Goal: Information Seeking & Learning: Learn about a topic

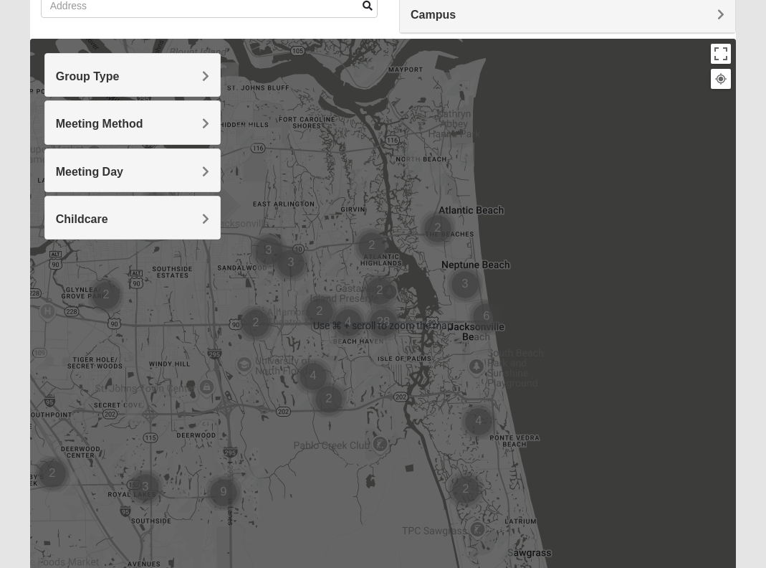
scroll to position [130, 0]
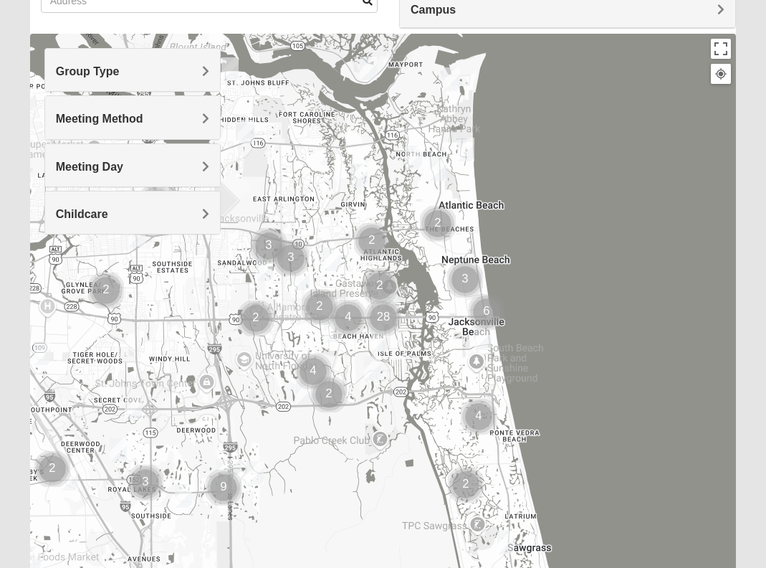
click at [211, 65] on div "Group Type" at bounding box center [132, 70] width 175 height 42
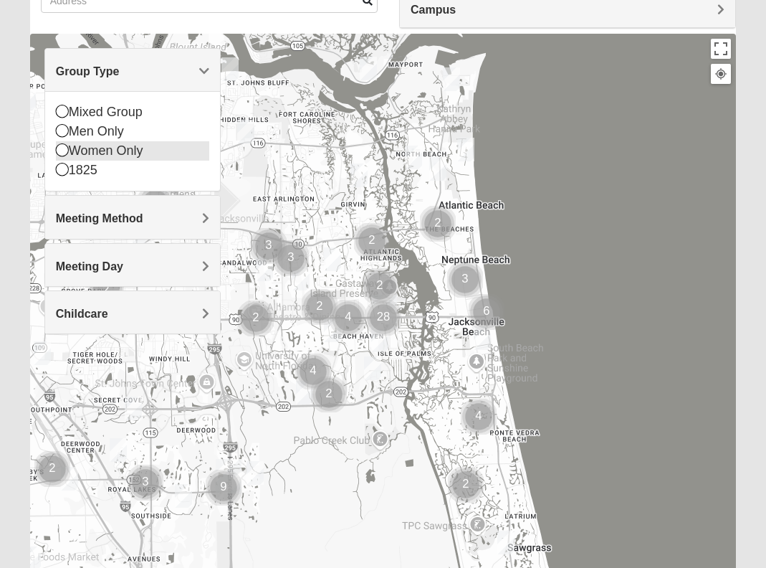
click at [62, 148] on icon at bounding box center [62, 149] width 13 height 13
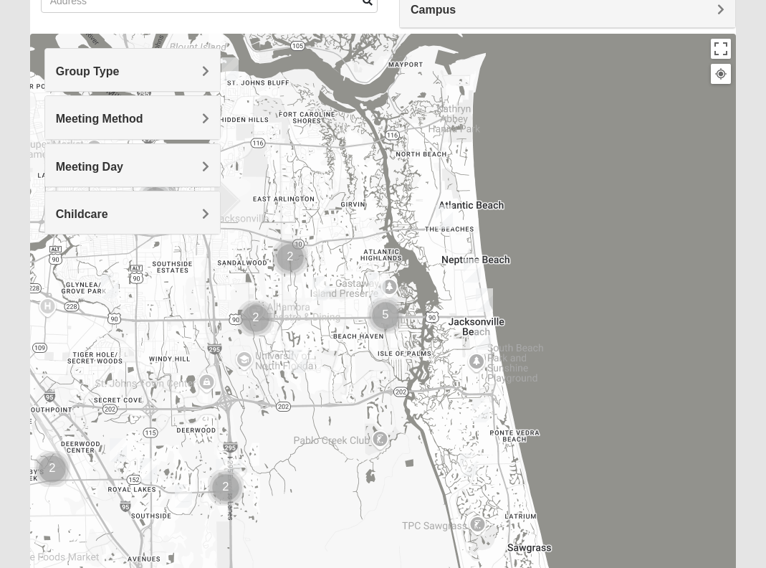
click at [143, 115] on span "Meeting Method" at bounding box center [99, 119] width 87 height 12
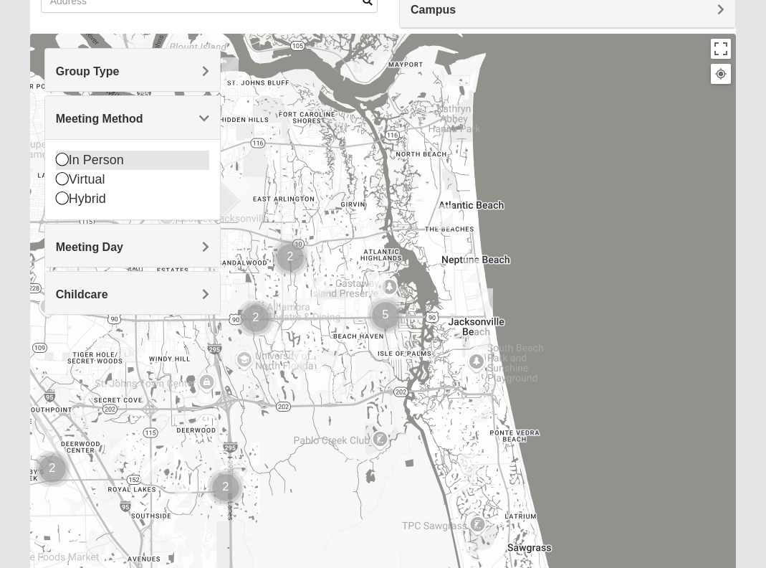
click at [62, 159] on icon at bounding box center [62, 159] width 13 height 13
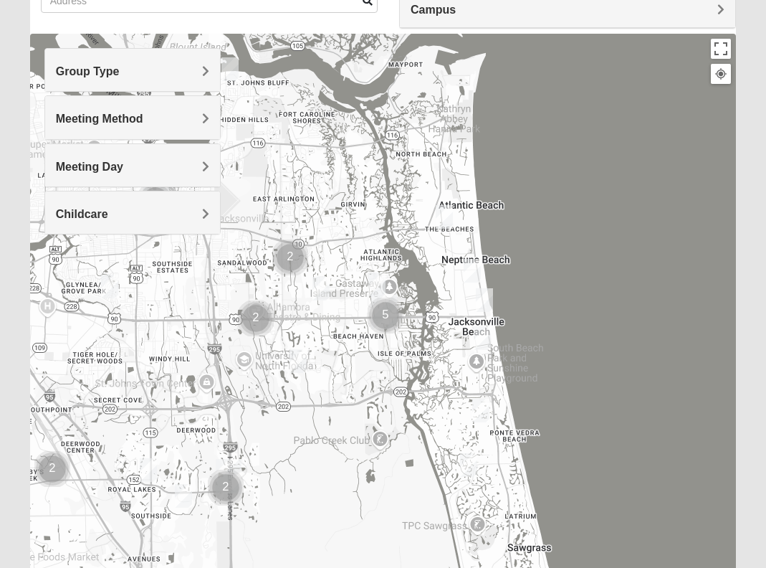
click at [123, 163] on span "Meeting Day" at bounding box center [89, 167] width 67 height 12
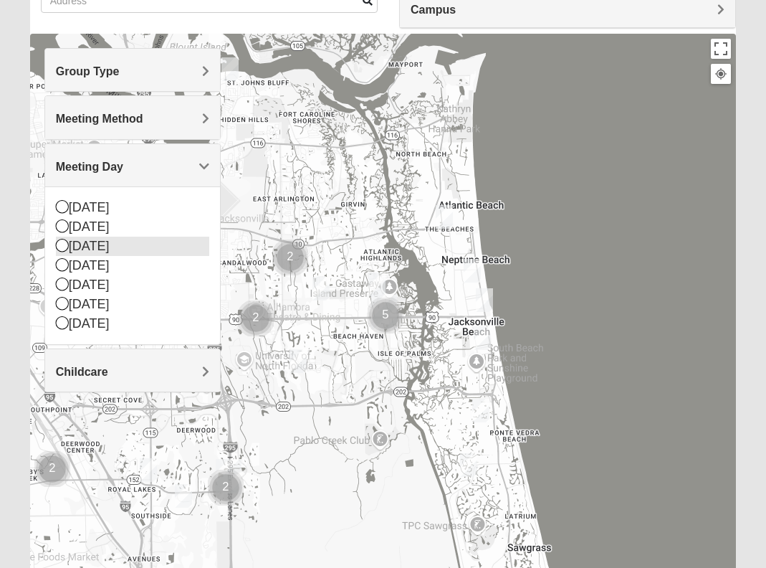
click at [62, 244] on icon at bounding box center [62, 245] width 13 height 13
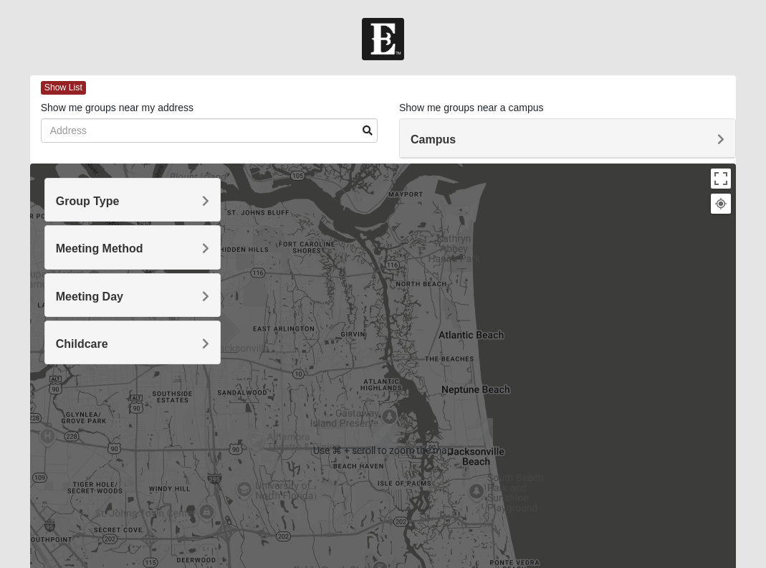
scroll to position [0, 0]
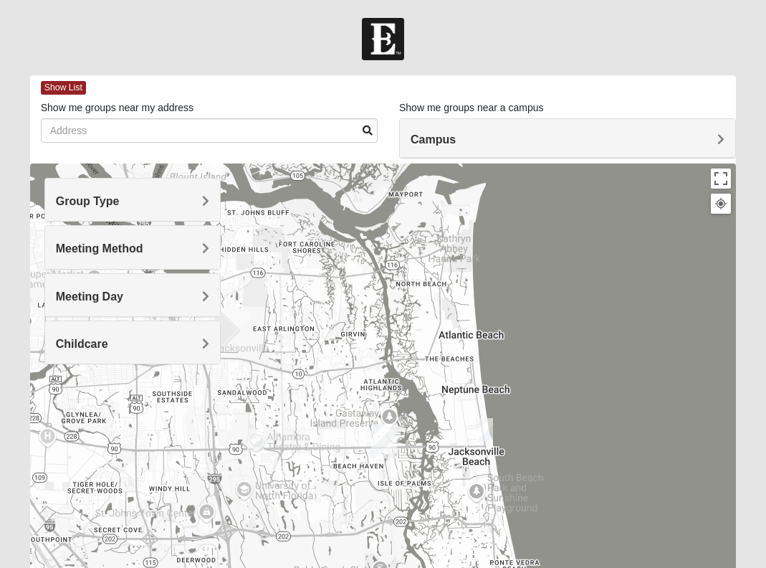
click at [456, 138] on span "Campus" at bounding box center [433, 139] width 45 height 12
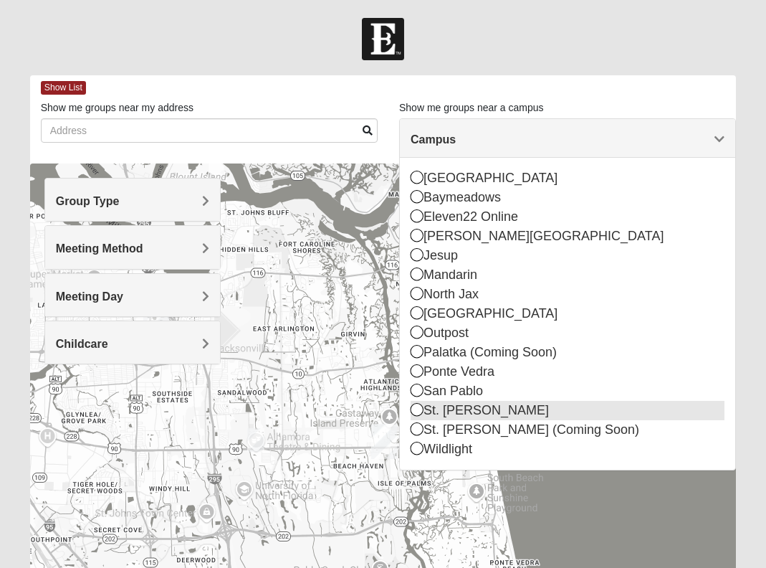
click at [415, 409] on icon at bounding box center [417, 409] width 13 height 13
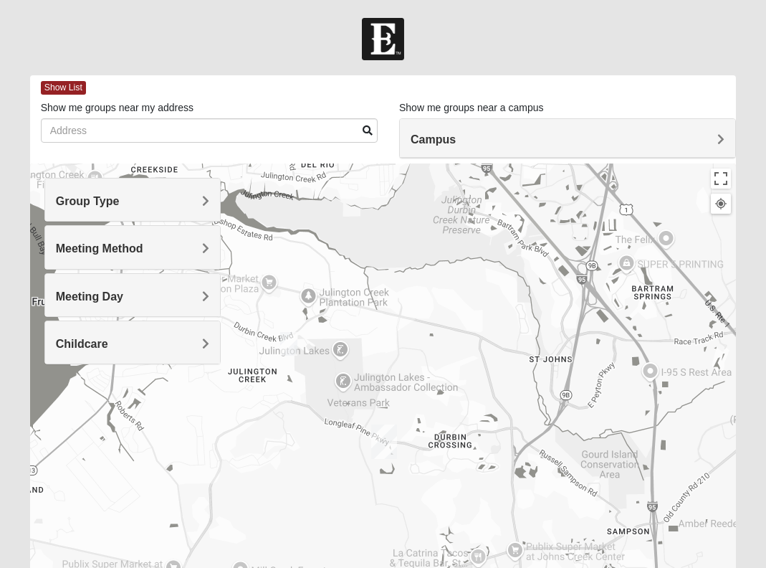
click at [383, 437] on img "St. Johns" at bounding box center [384, 441] width 26 height 34
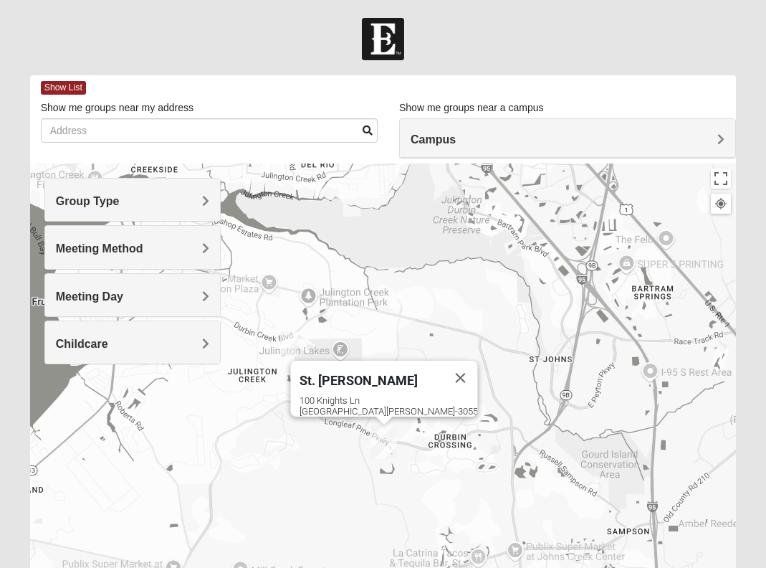
click at [383, 437] on img "St. Johns" at bounding box center [384, 441] width 26 height 34
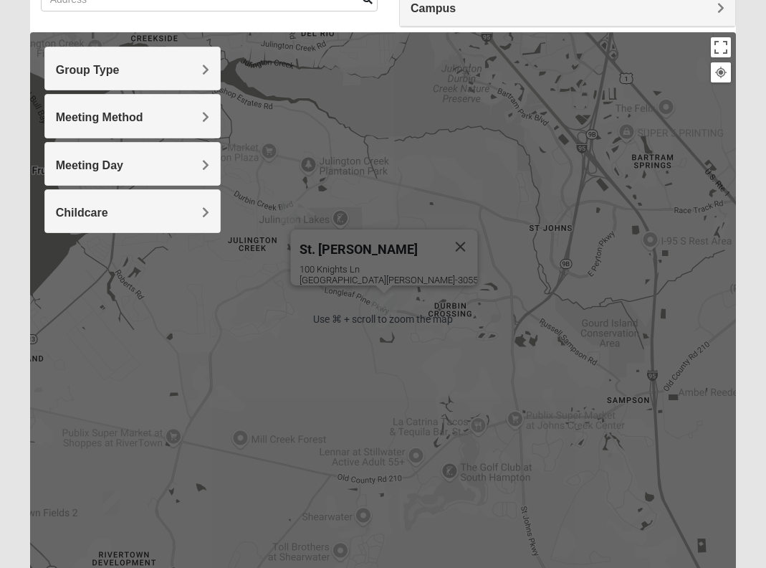
scroll to position [130, 0]
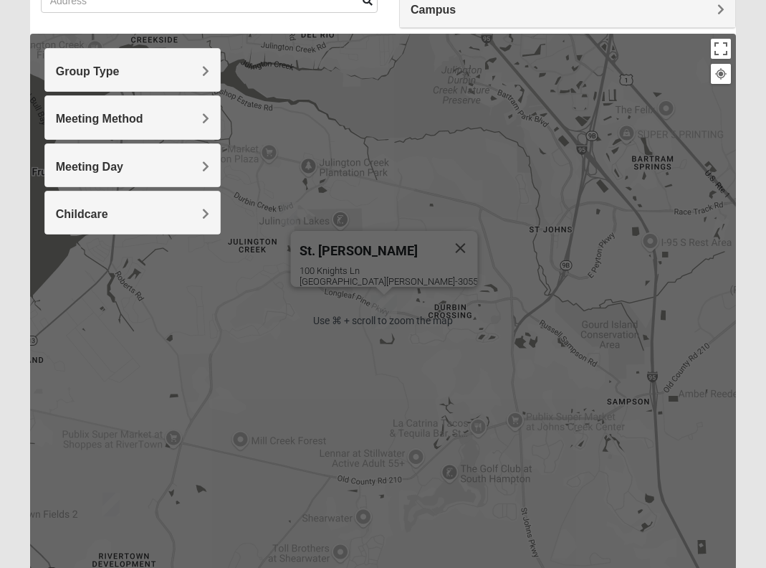
click at [557, 397] on div "To navigate, press the arrow keys. St. [PERSON_NAME] [STREET_ADDRESS][PERSON_NA…" at bounding box center [383, 320] width 707 height 573
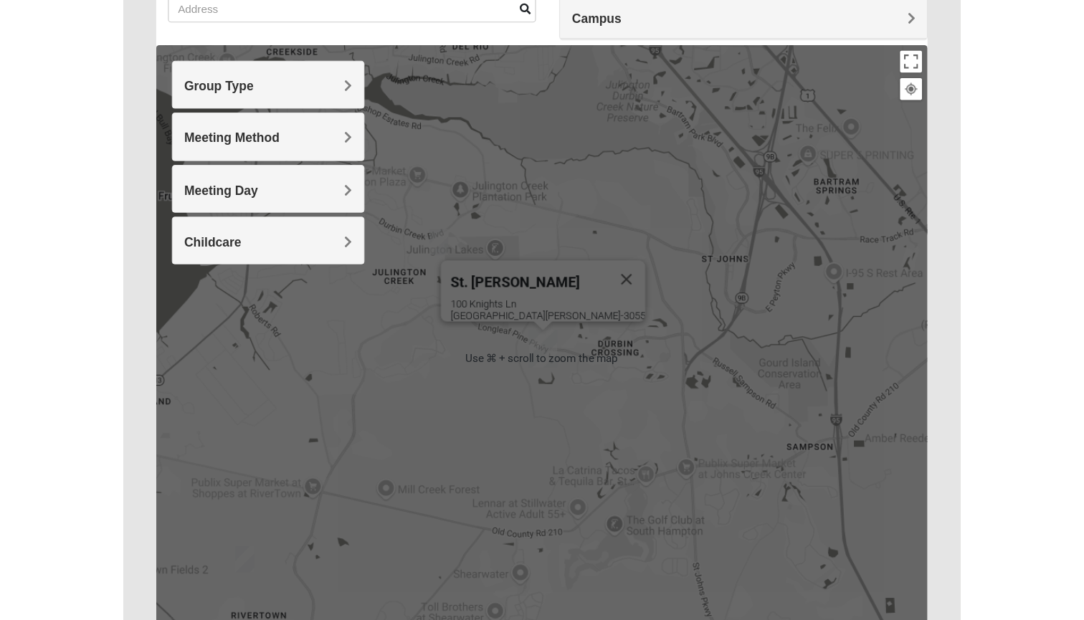
scroll to position [111, 0]
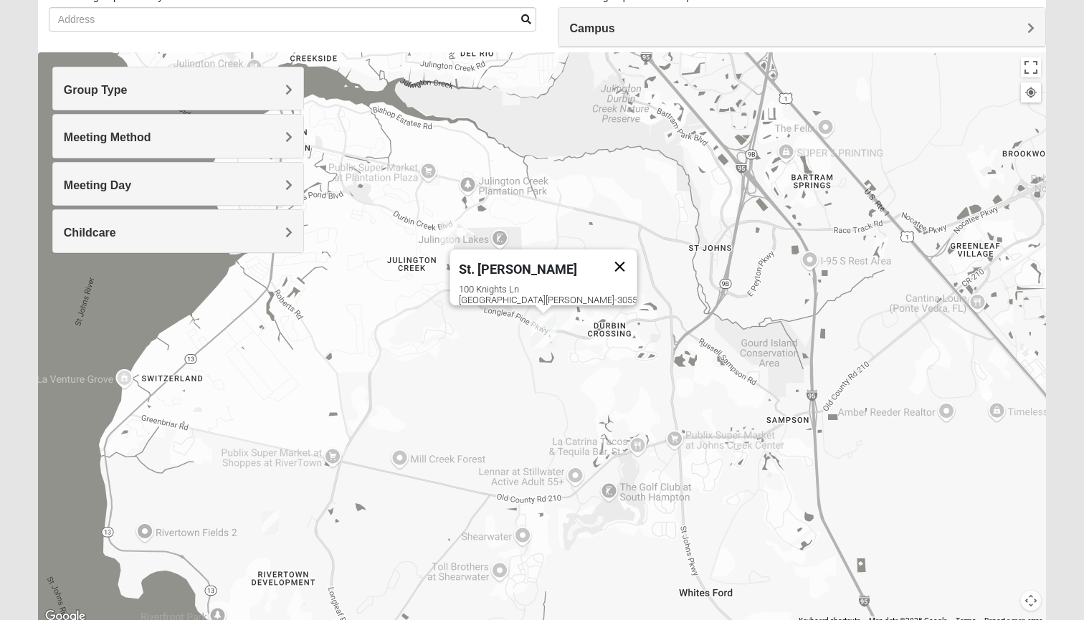
click at [602, 252] on button "Close" at bounding box center [619, 266] width 34 height 34
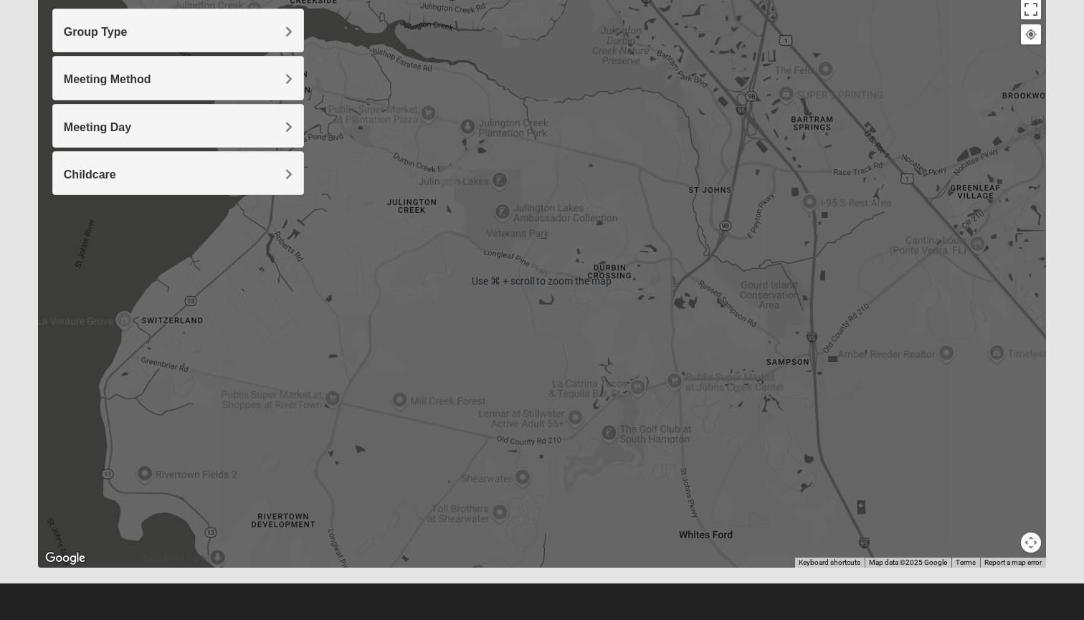
scroll to position [169, 0]
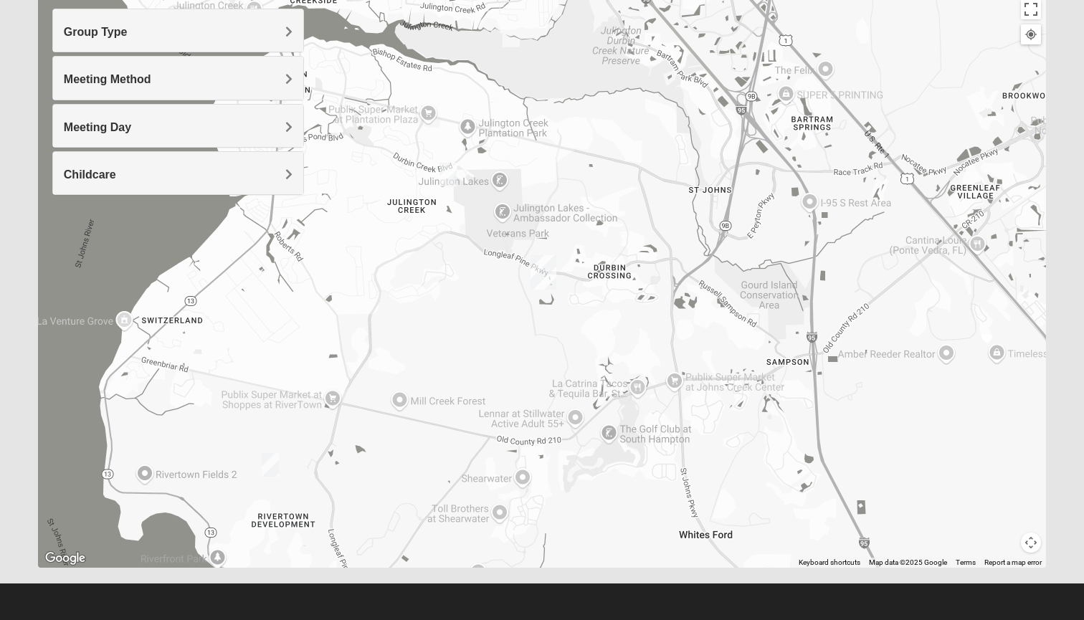
click at [590, 400] on div "To navigate, press the arrow keys." at bounding box center [542, 280] width 1008 height 573
click at [614, 432] on div "La [PERSON_NAME] Tacos & Tequila Bar, [GEOGRAPHIC_DATA][PERSON_NAME] Tacos & Te…" at bounding box center [542, 280] width 1008 height 573
click at [434, 322] on div "The Golf Club at [GEOGRAPHIC_DATA] at [GEOGRAPHIC_DATA] [STREET_ADDRESS] View o…" at bounding box center [542, 280] width 1008 height 573
click at [433, 318] on div "The Golf Club at [GEOGRAPHIC_DATA] at [GEOGRAPHIC_DATA] [STREET_ADDRESS] View o…" at bounding box center [542, 280] width 1008 height 573
click at [610, 276] on div "The Golf Club at [GEOGRAPHIC_DATA] at [GEOGRAPHIC_DATA] [STREET_ADDRESS] View o…" at bounding box center [542, 280] width 1008 height 573
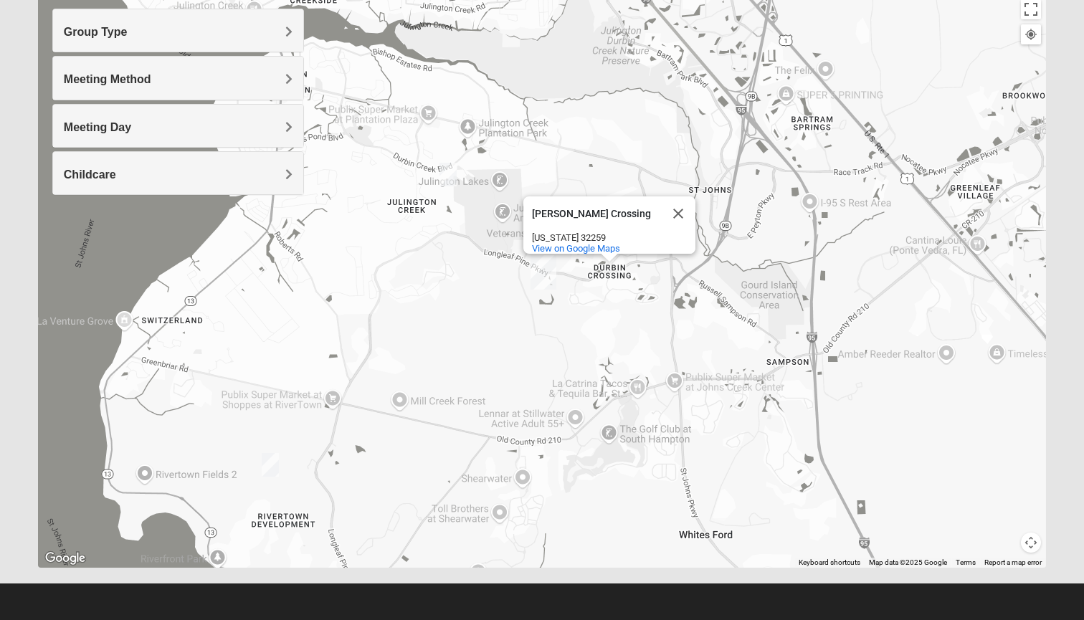
click at [631, 323] on div "[PERSON_NAME][GEOGRAPHIC_DATA] [PERSON_NAME][GEOGRAPHIC_DATA] [US_STATE] 32259 …" at bounding box center [542, 280] width 1008 height 573
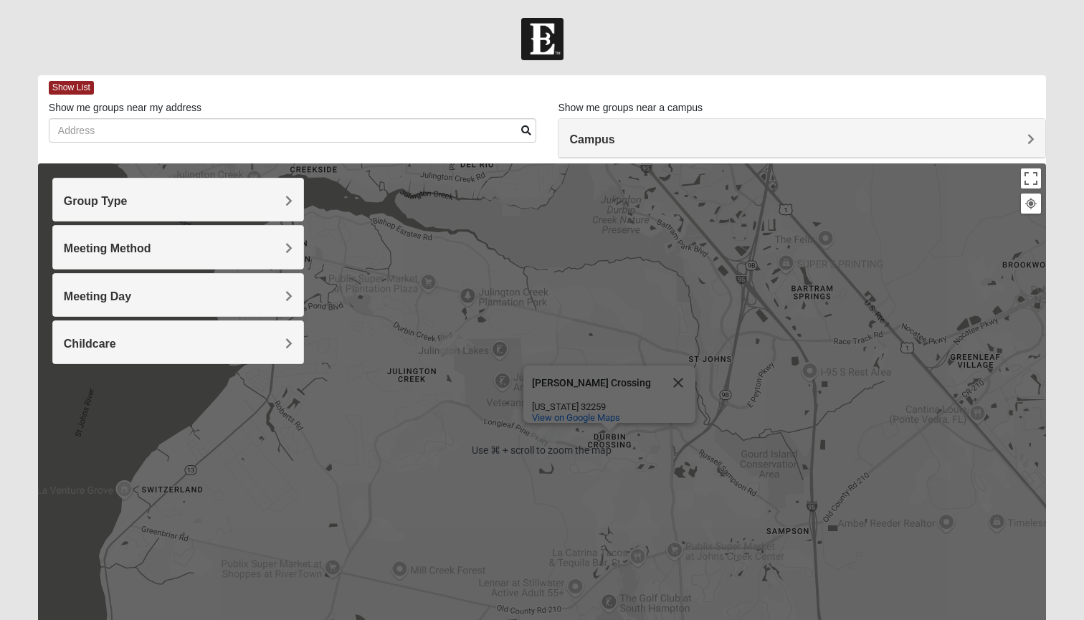
scroll to position [0, 0]
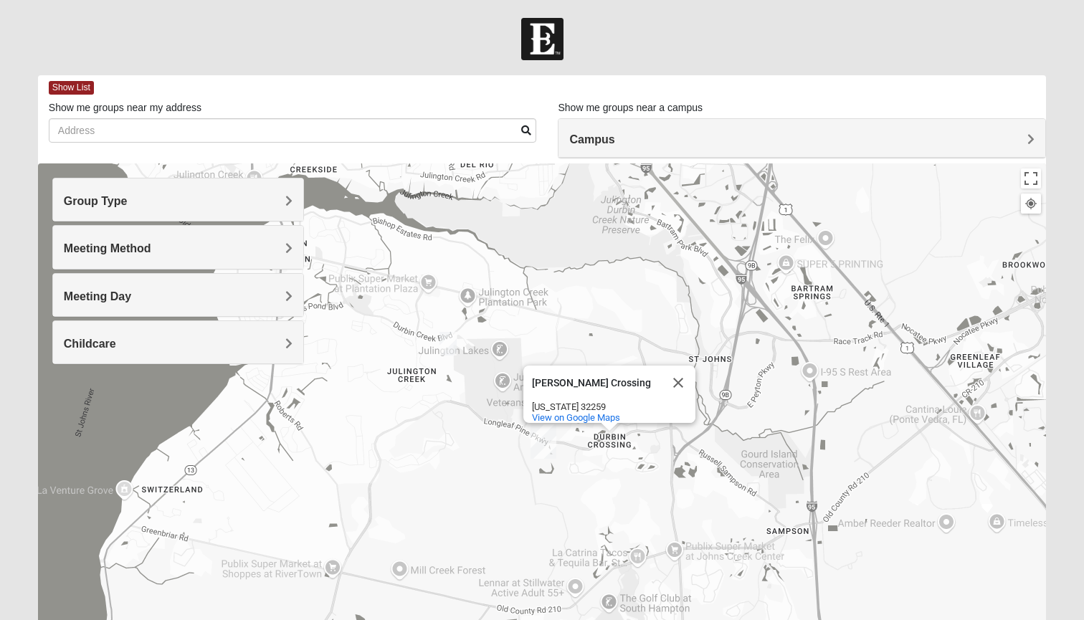
click at [765, 132] on div "Campus" at bounding box center [801, 138] width 487 height 39
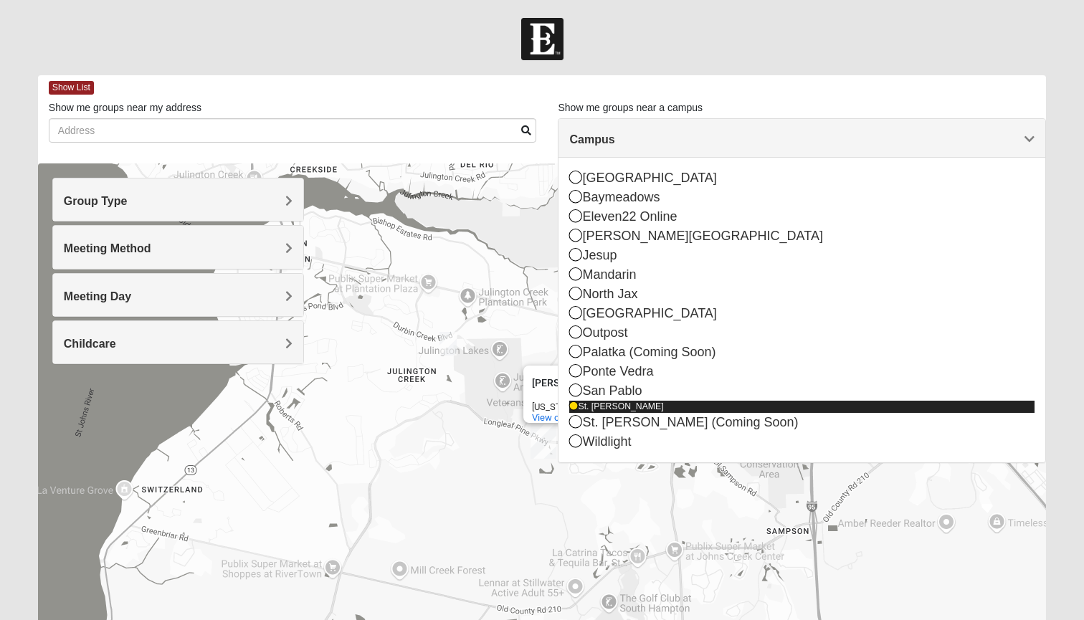
click at [572, 408] on icon at bounding box center [573, 406] width 9 height 9
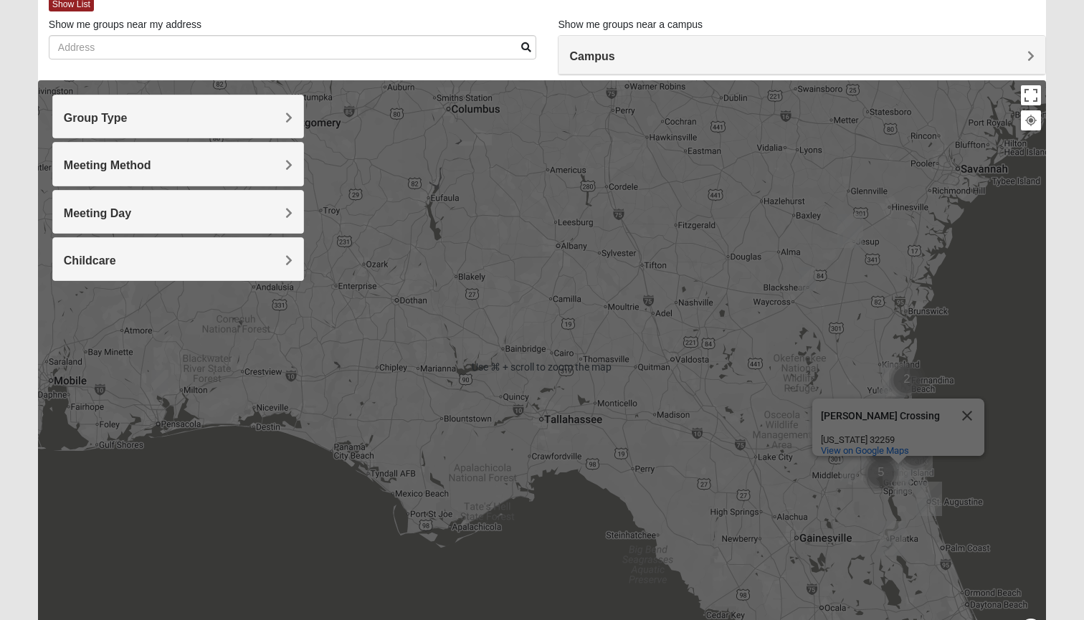
scroll to position [120, 0]
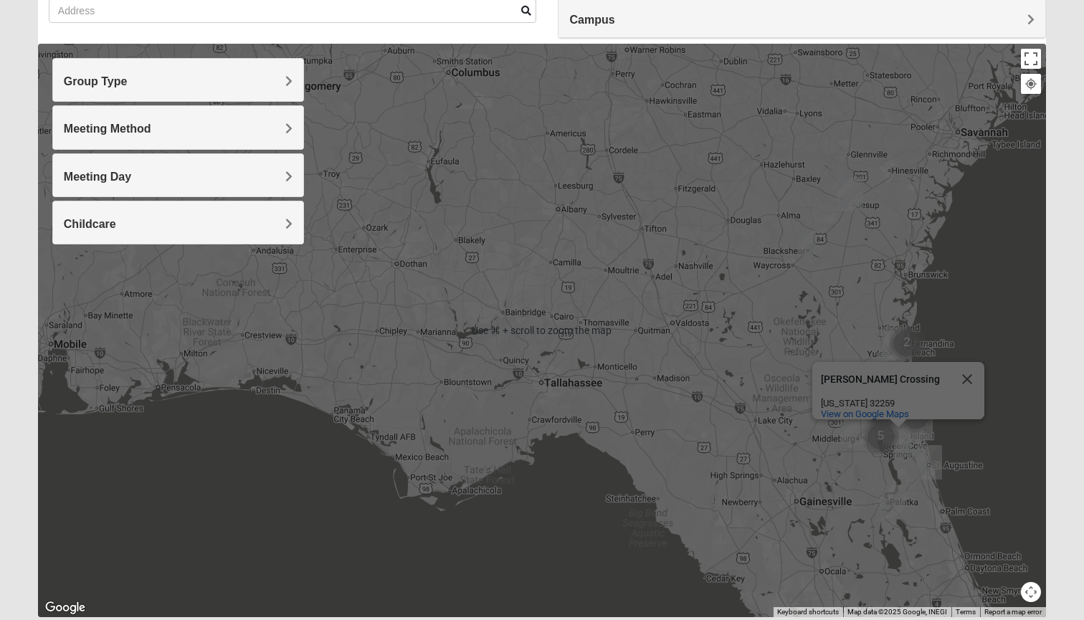
click at [752, 411] on div "[PERSON_NAME][GEOGRAPHIC_DATA] [PERSON_NAME][GEOGRAPHIC_DATA] [US_STATE] 32259 …" at bounding box center [542, 330] width 1008 height 573
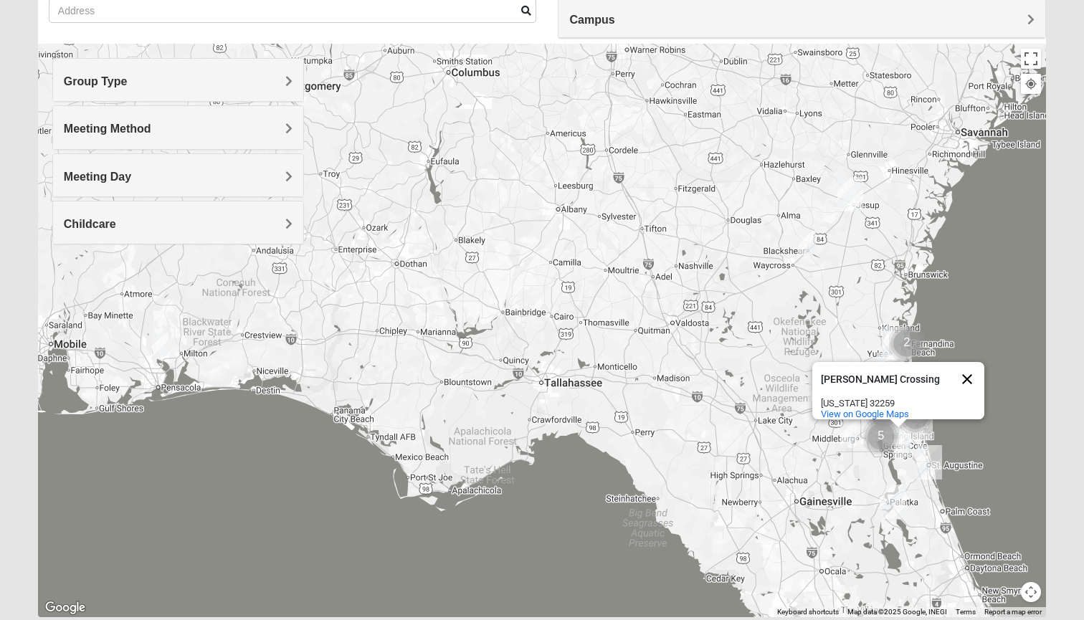
click at [765, 368] on button "Close" at bounding box center [967, 379] width 34 height 34
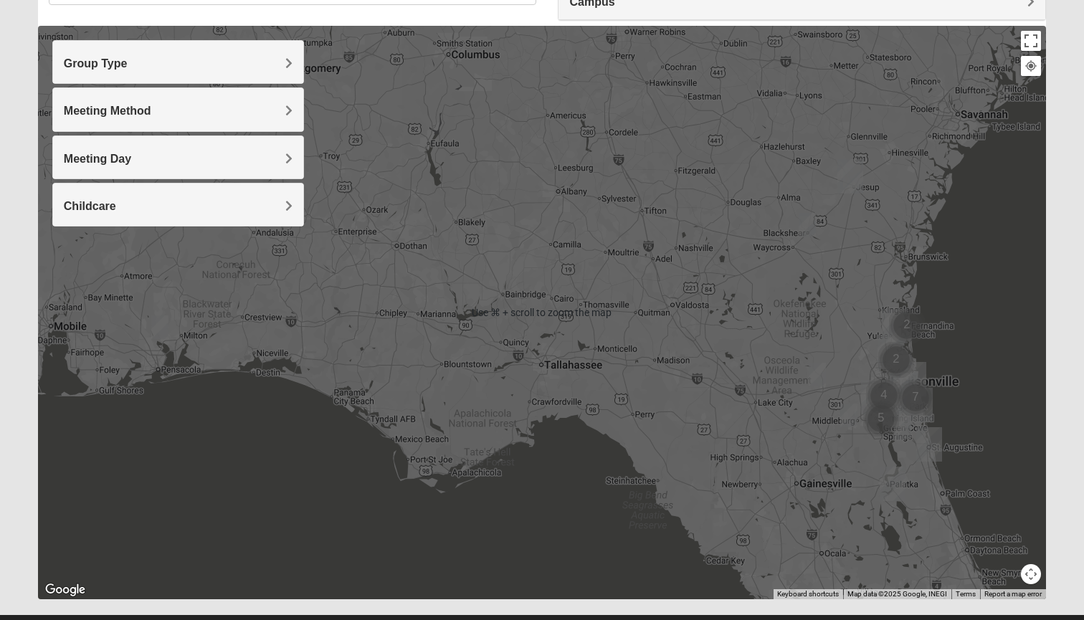
scroll to position [145, 0]
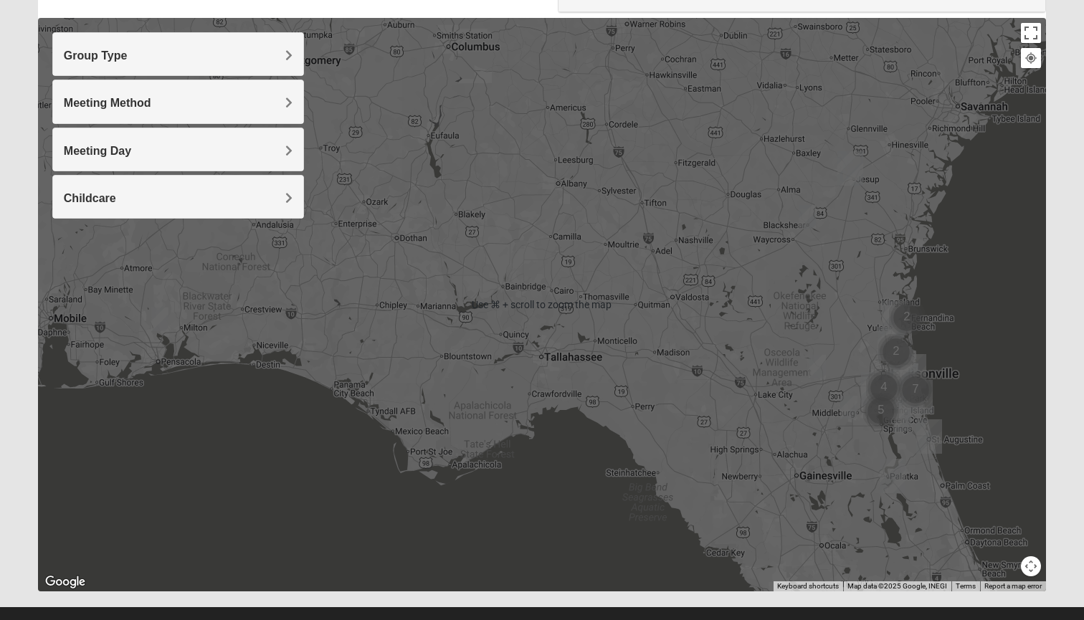
click at [765, 414] on img "Cluster of 5 groups" at bounding box center [881, 411] width 36 height 36
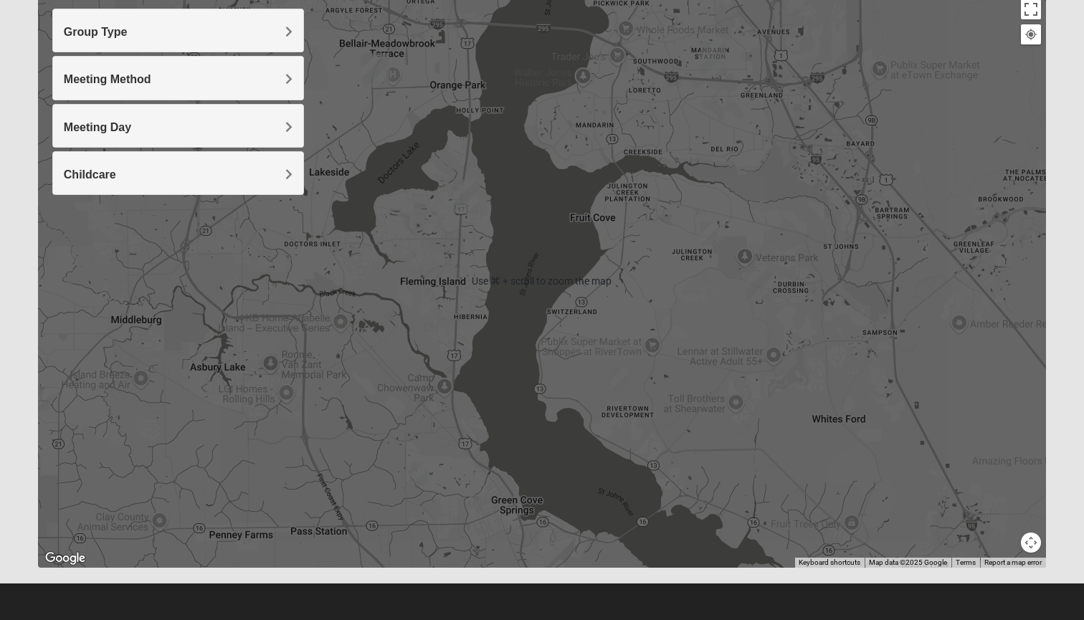
scroll to position [165, 0]
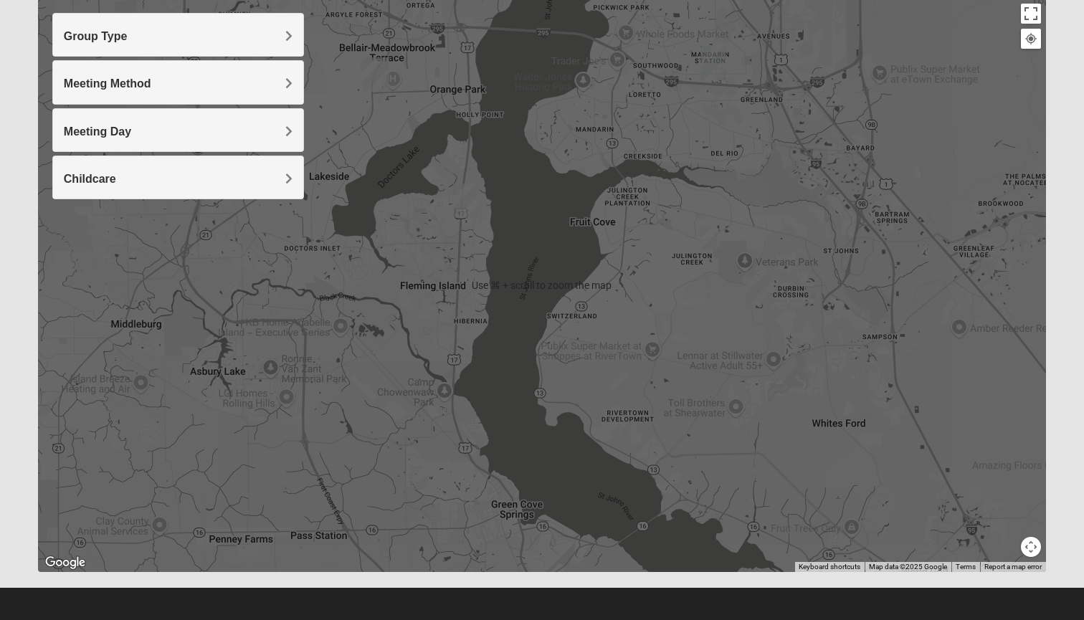
click at [765, 385] on div "To navigate, press the arrow keys." at bounding box center [542, 285] width 1008 height 573
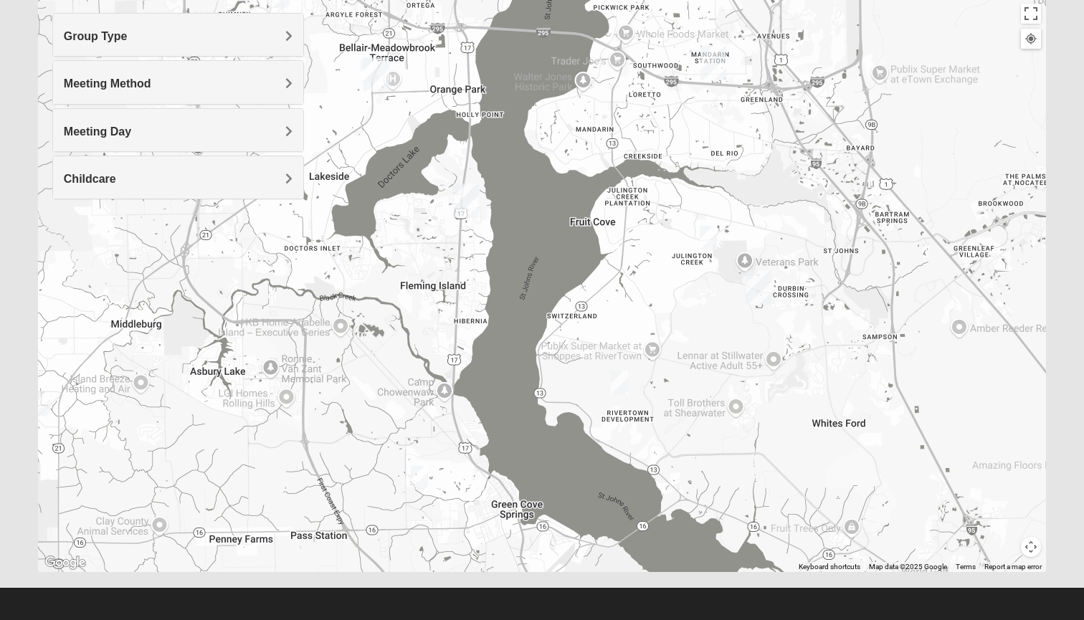
click at [765, 380] on div at bounding box center [542, 285] width 1008 height 573
click at [765, 317] on div at bounding box center [542, 285] width 1008 height 573
click at [765, 14] on button "Toggle fullscreen view" at bounding box center [1031, 14] width 20 height 20
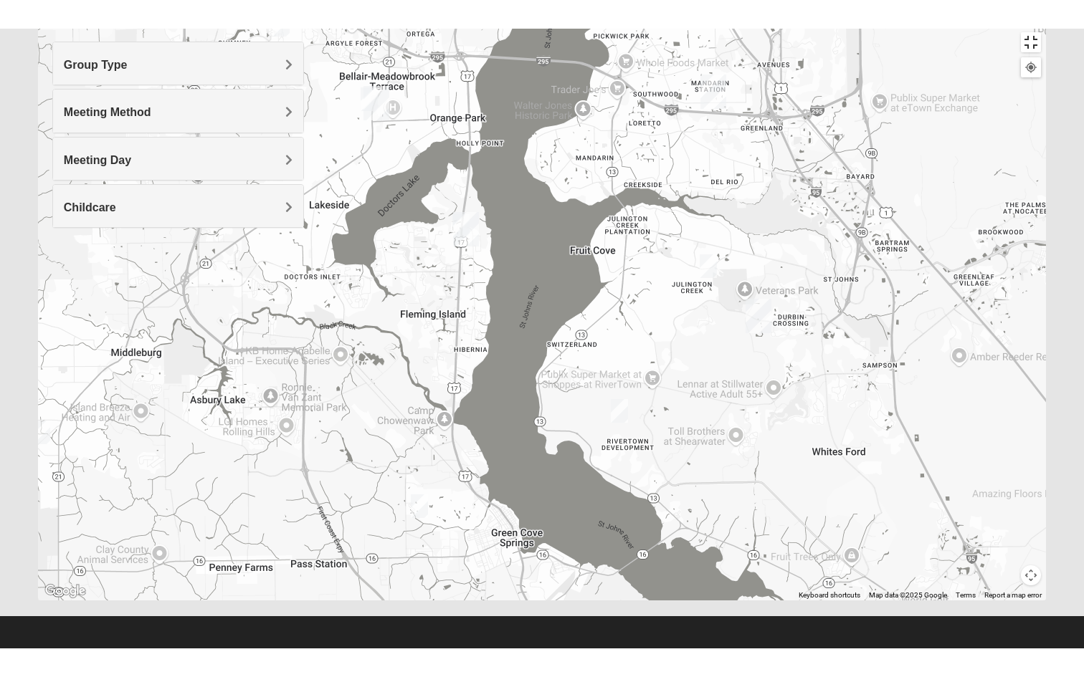
scroll to position [108, 0]
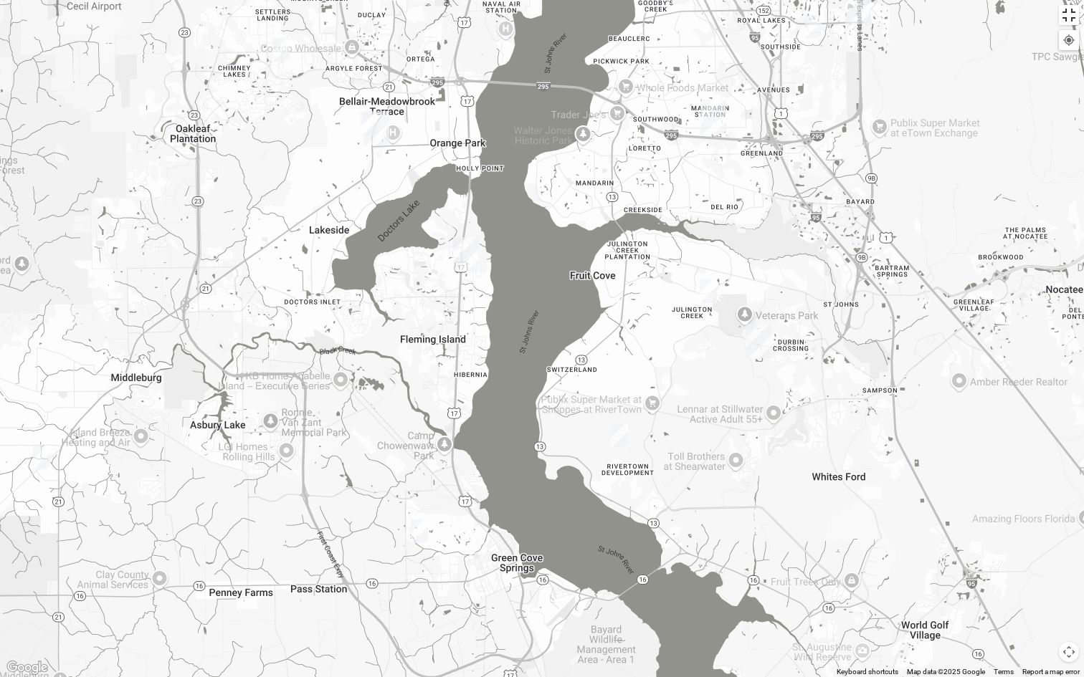
click at [765, 16] on button "Toggle fullscreen view" at bounding box center [1068, 15] width 20 height 20
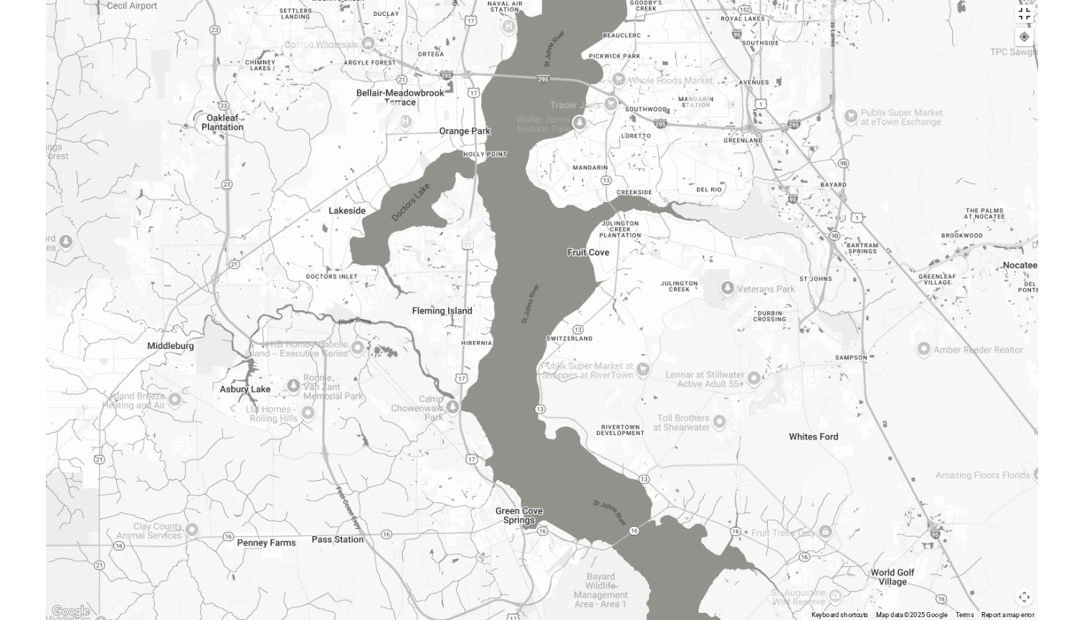
scroll to position [112, 0]
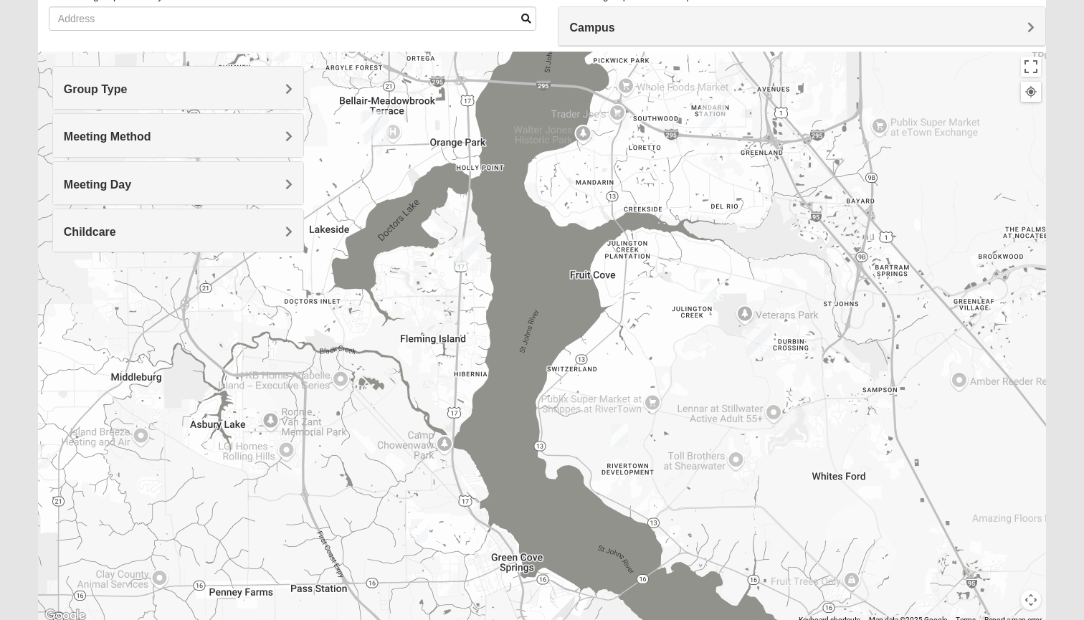
click at [765, 422] on div at bounding box center [542, 338] width 1008 height 573
click at [765, 388] on div at bounding box center [542, 338] width 1008 height 573
click at [765, 65] on button "Toggle fullscreen view" at bounding box center [1031, 67] width 20 height 20
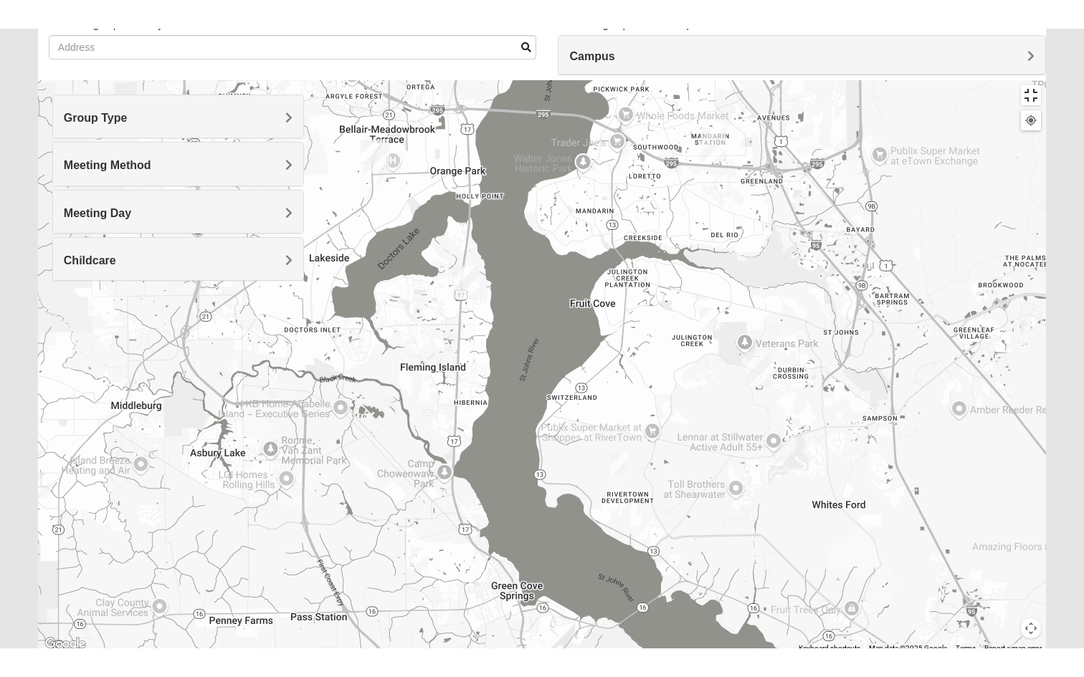
scroll to position [108, 0]
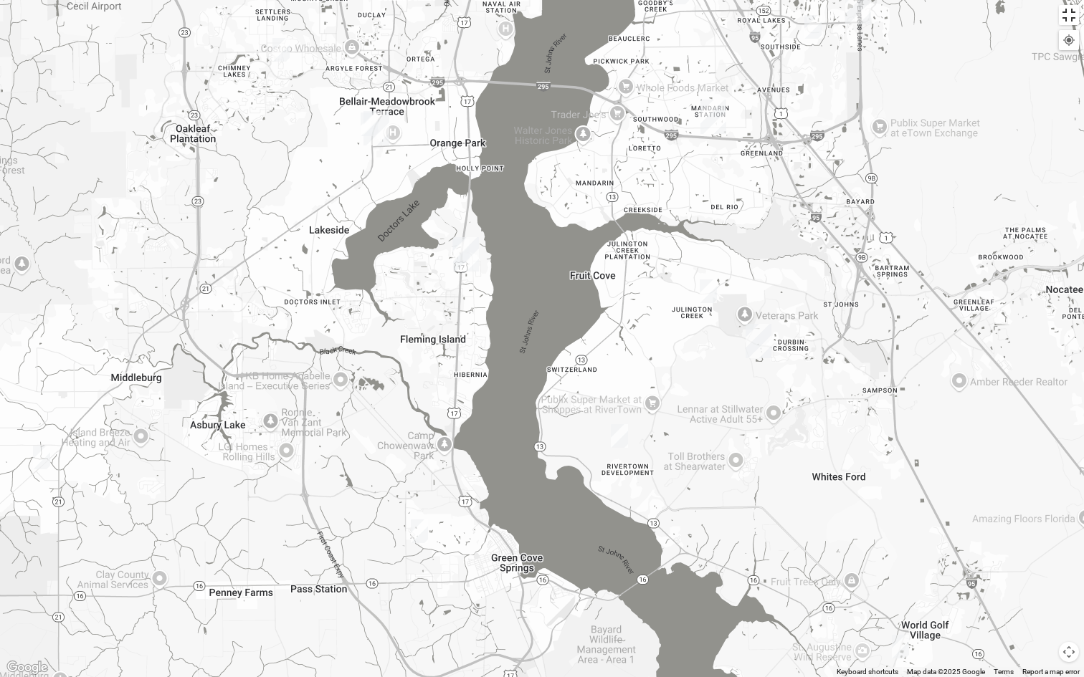
click at [765, 14] on button "Toggle fullscreen view" at bounding box center [1068, 15] width 20 height 20
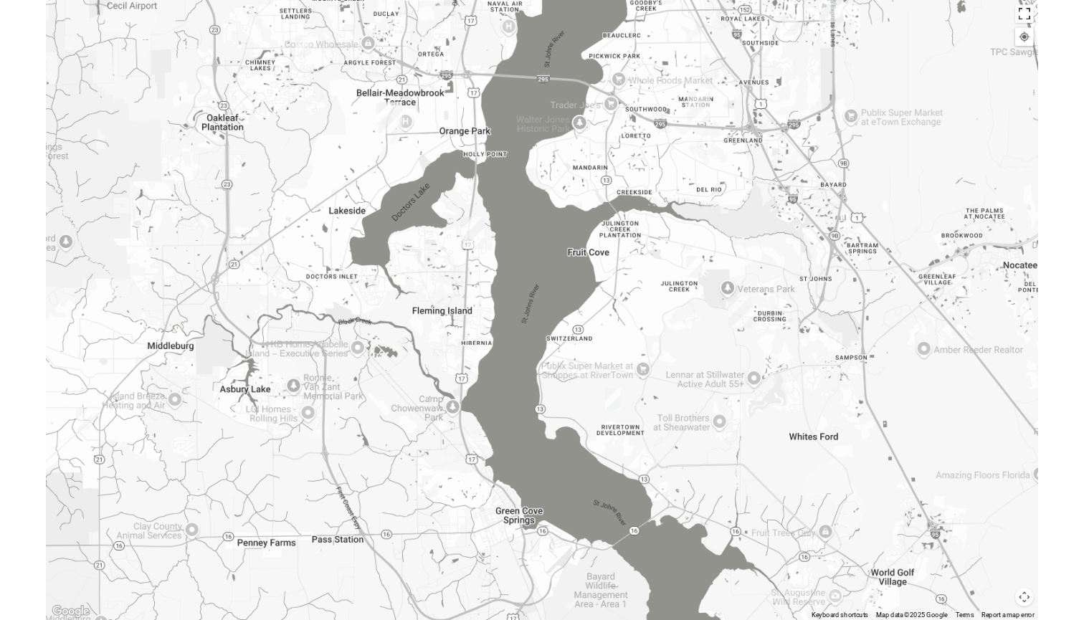
scroll to position [112, 0]
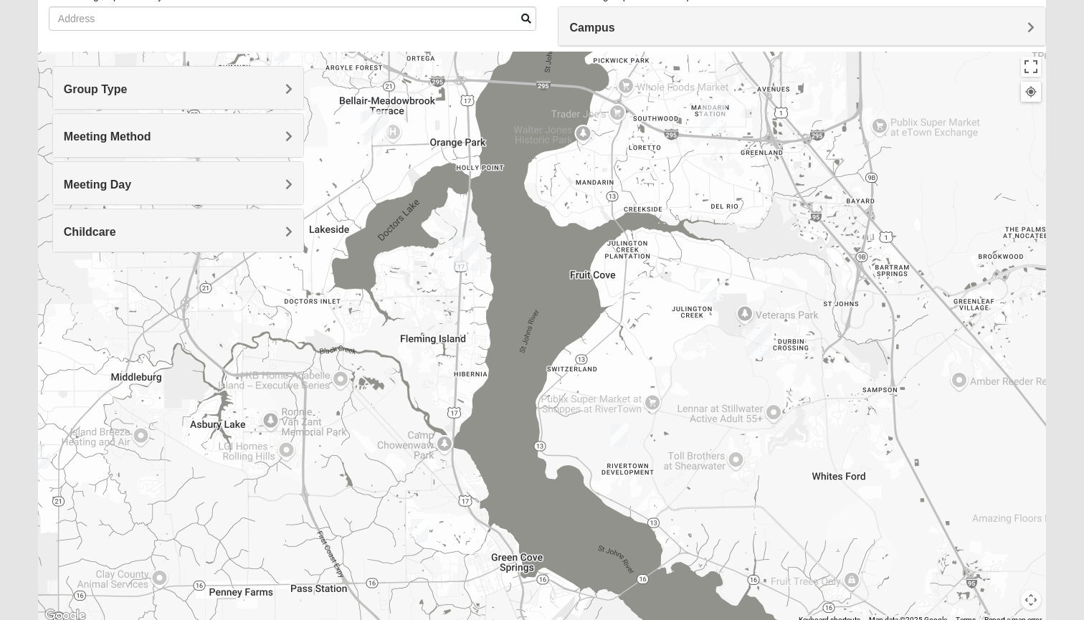
drag, startPoint x: 787, startPoint y: 493, endPoint x: 787, endPoint y: 458, distance: 35.1
click at [765, 483] on div at bounding box center [542, 338] width 1008 height 573
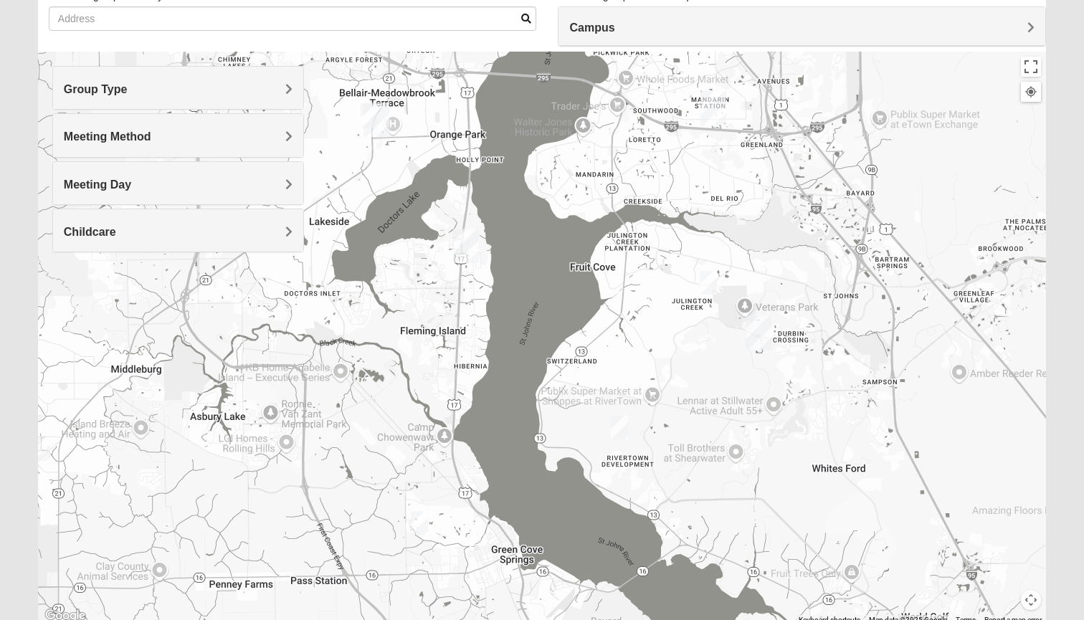
click at [757, 328] on img "St. Johns" at bounding box center [758, 332] width 26 height 34
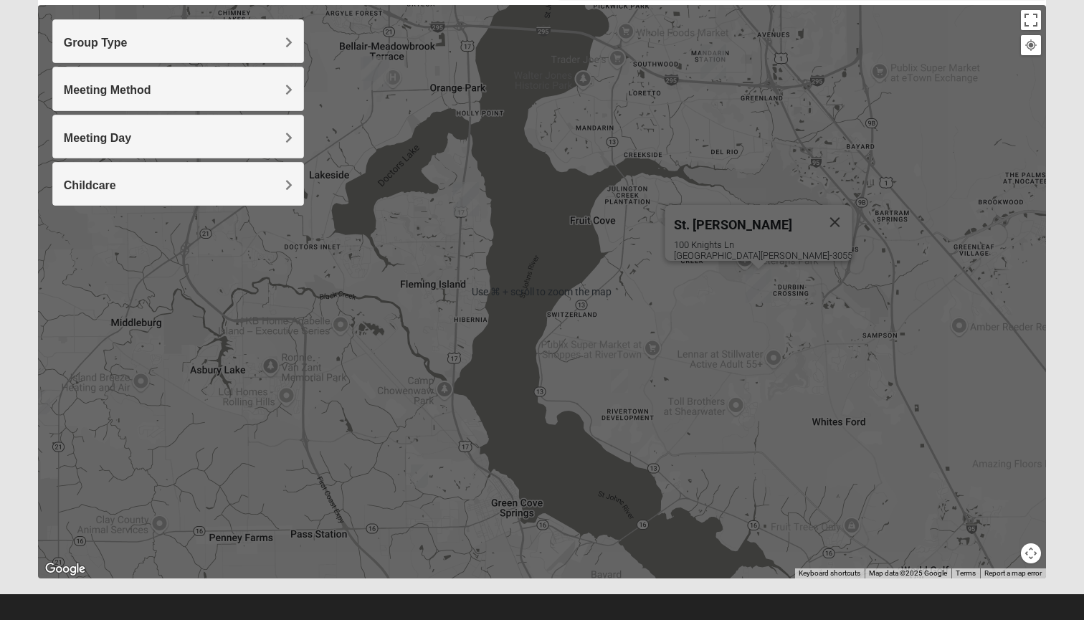
scroll to position [158, 0]
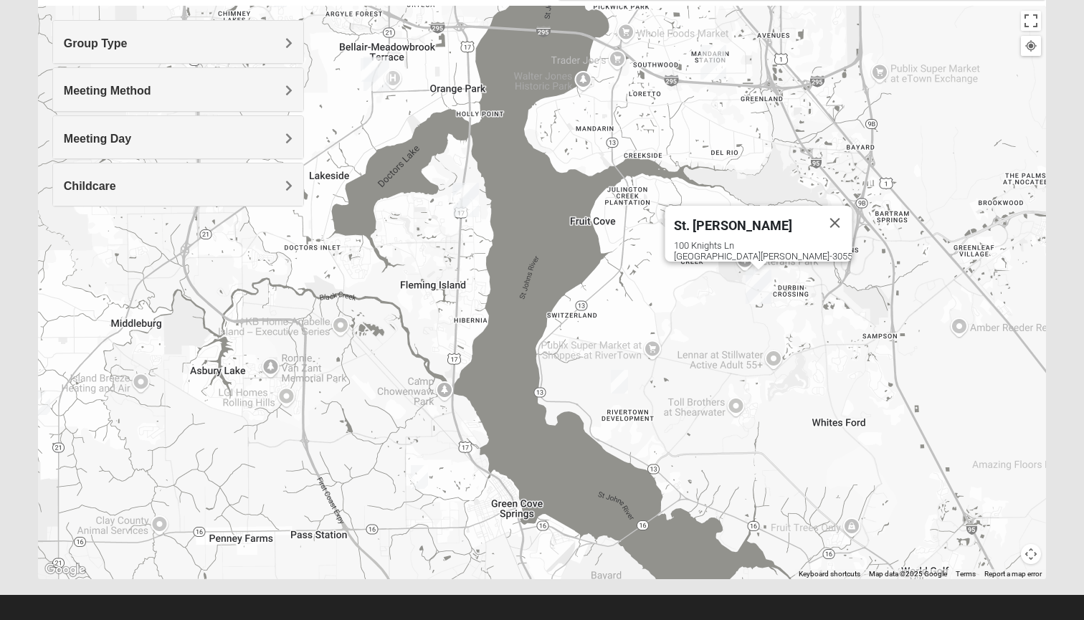
click at [623, 381] on img "Womens Caro 32259" at bounding box center [619, 382] width 17 height 24
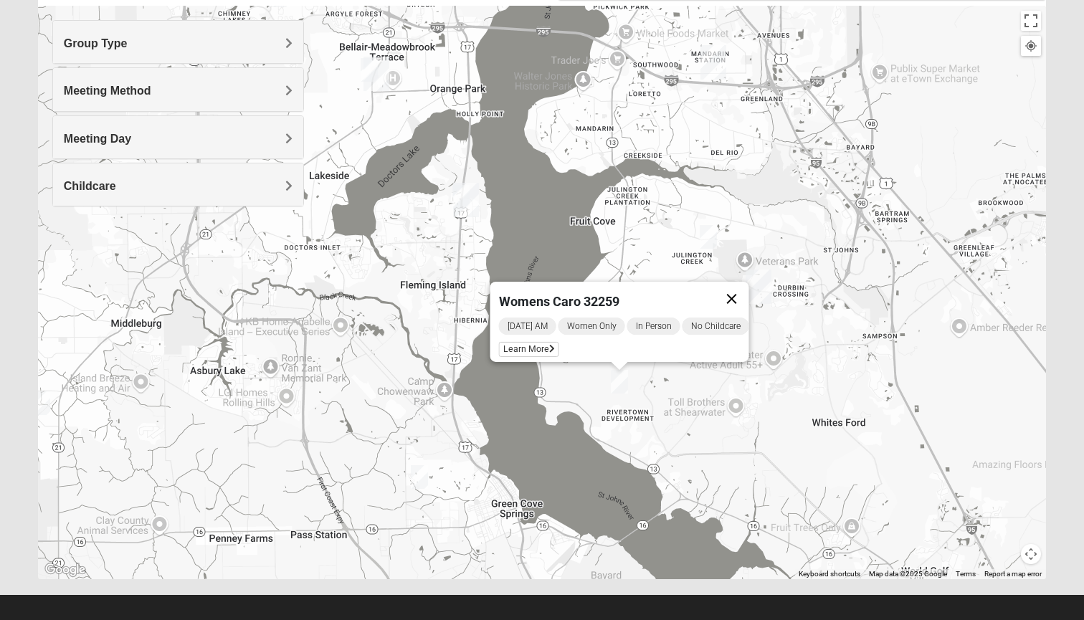
click at [742, 286] on button "Close" at bounding box center [731, 299] width 34 height 34
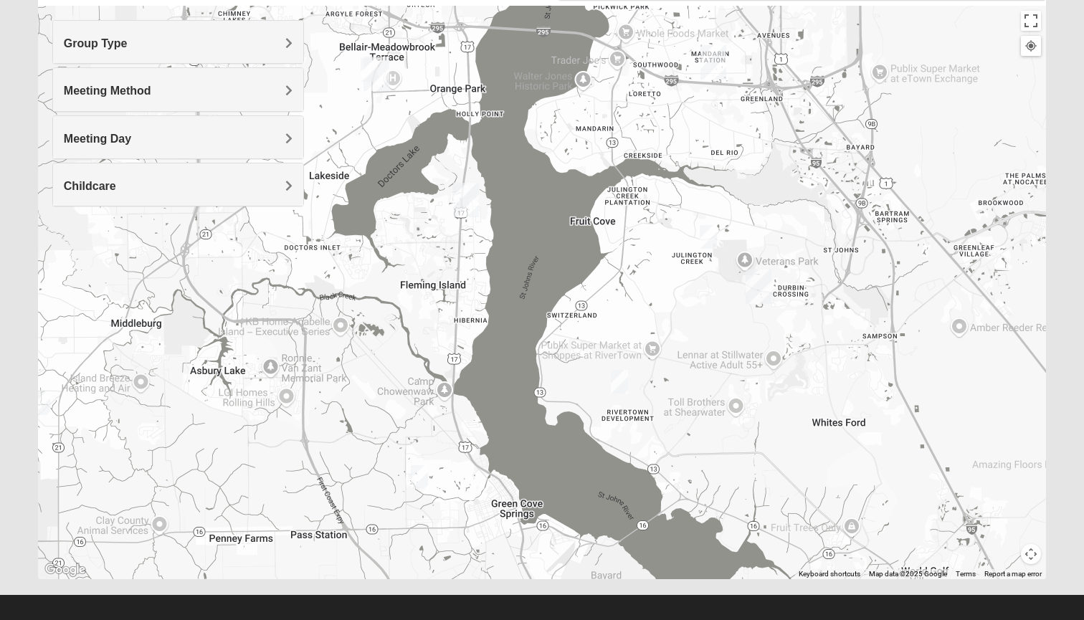
click at [765, 313] on div "To navigate, press the arrow keys." at bounding box center [542, 292] width 1008 height 573
